Goal: Information Seeking & Learning: Check status

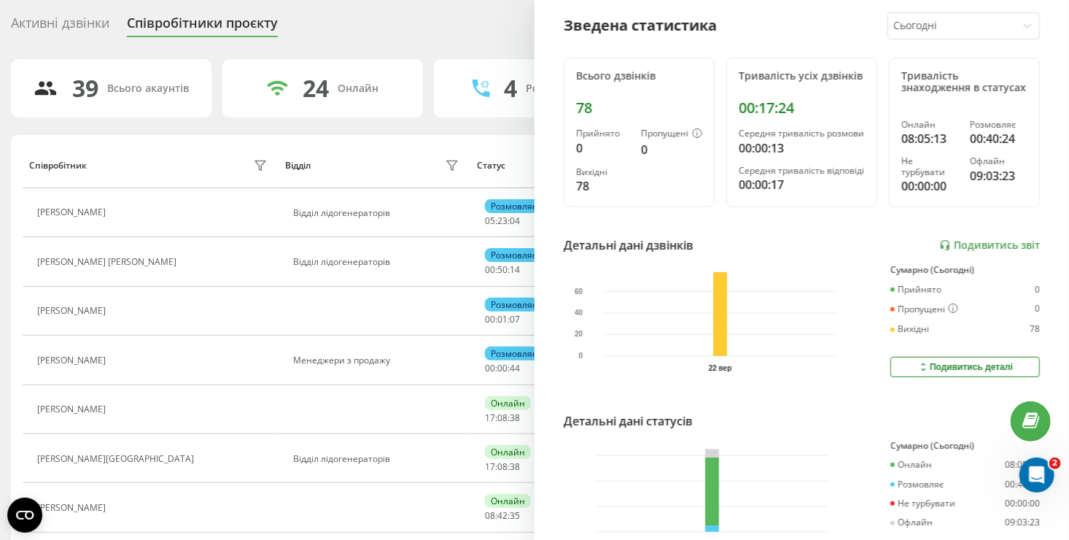
scroll to position [135, 0]
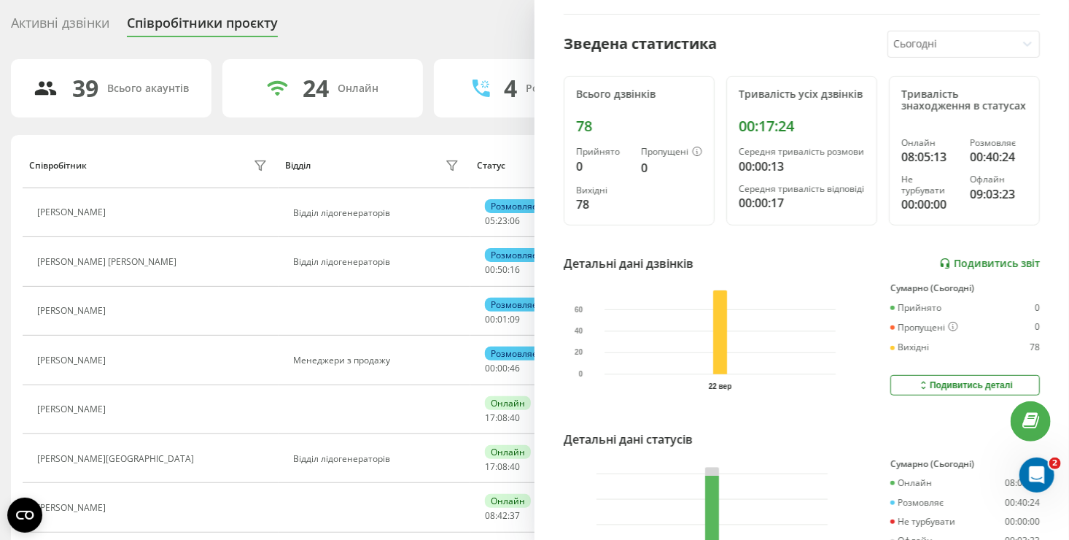
click at [978, 270] on link "Подивитись звіт" at bounding box center [989, 263] width 101 height 12
click at [970, 270] on link "Подивитись звіт" at bounding box center [989, 263] width 101 height 12
